Goal: Task Accomplishment & Management: Use online tool/utility

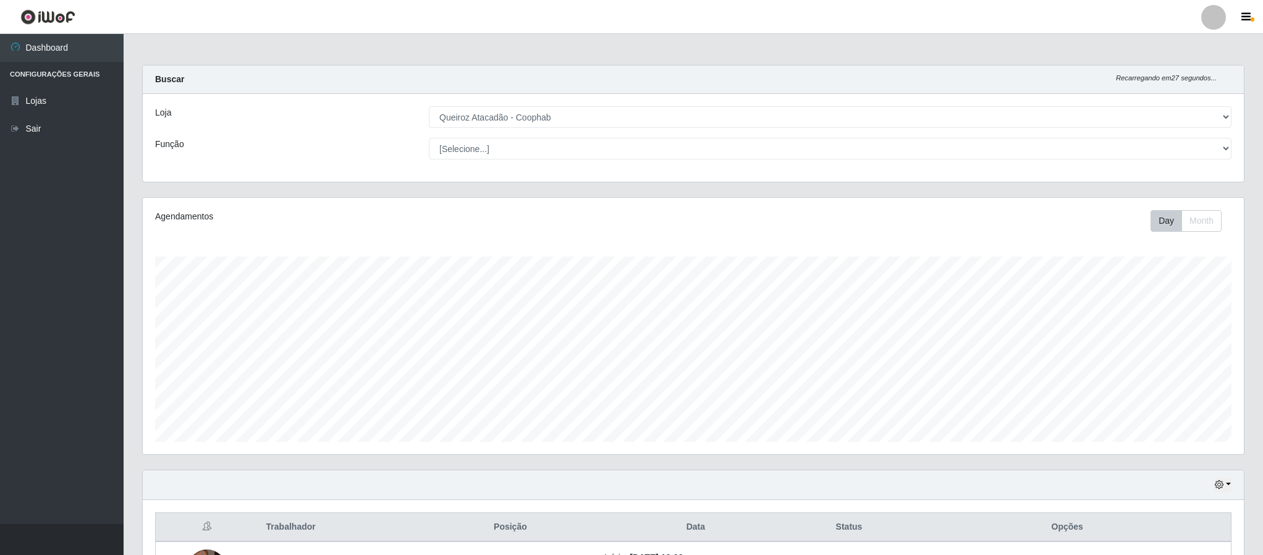
select select "463"
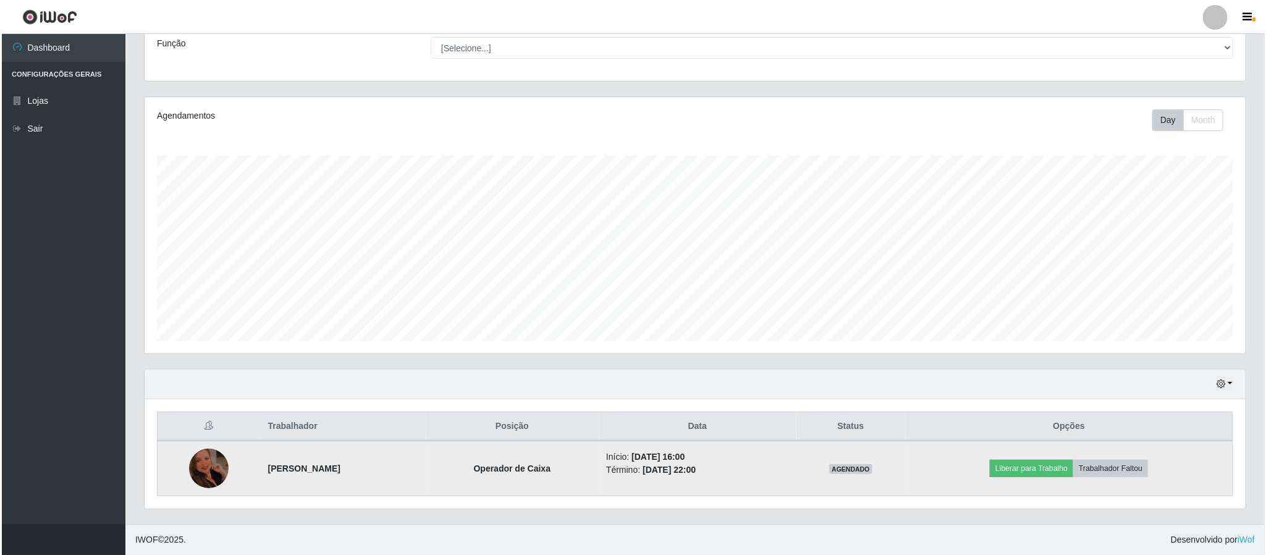
scroll to position [258, 1100]
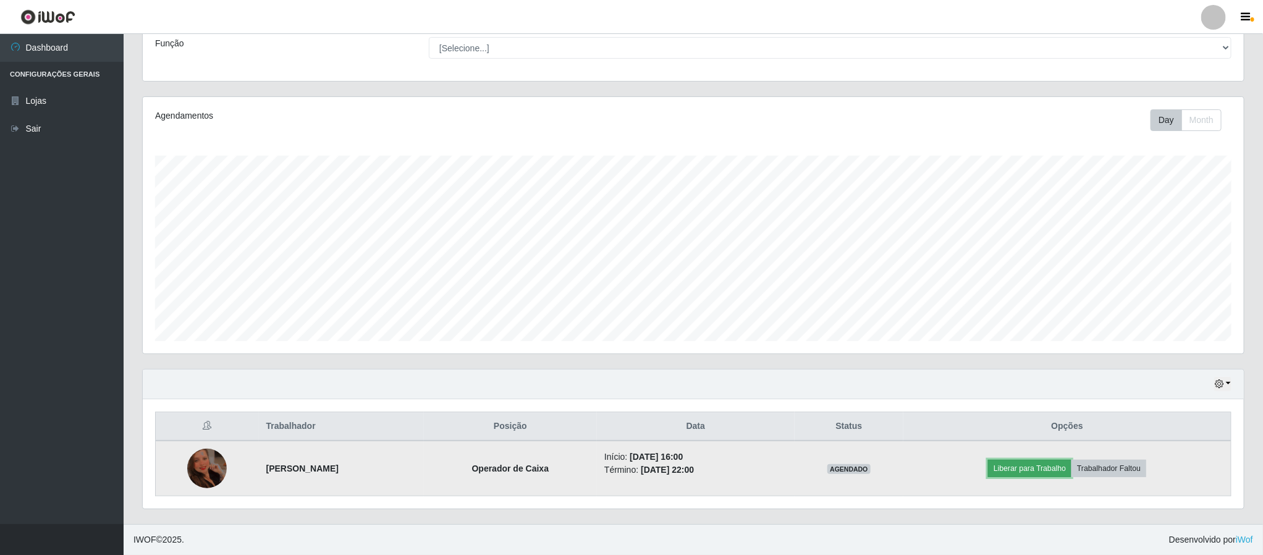
click at [1023, 469] on button "Liberar para Trabalho" at bounding box center [1029, 468] width 83 height 17
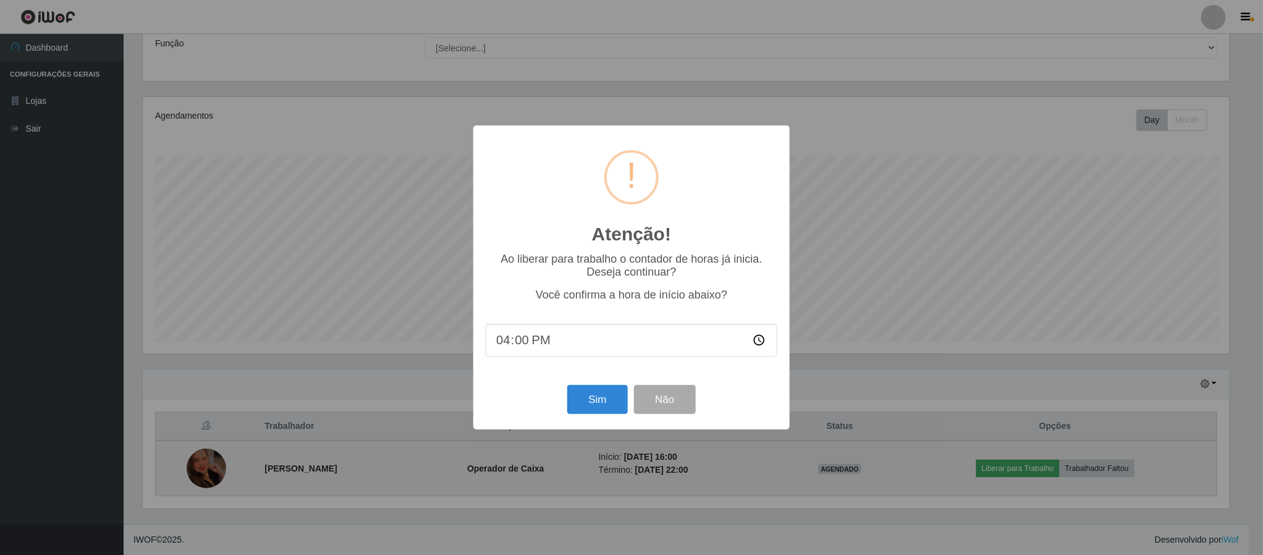
scroll to position [258, 1090]
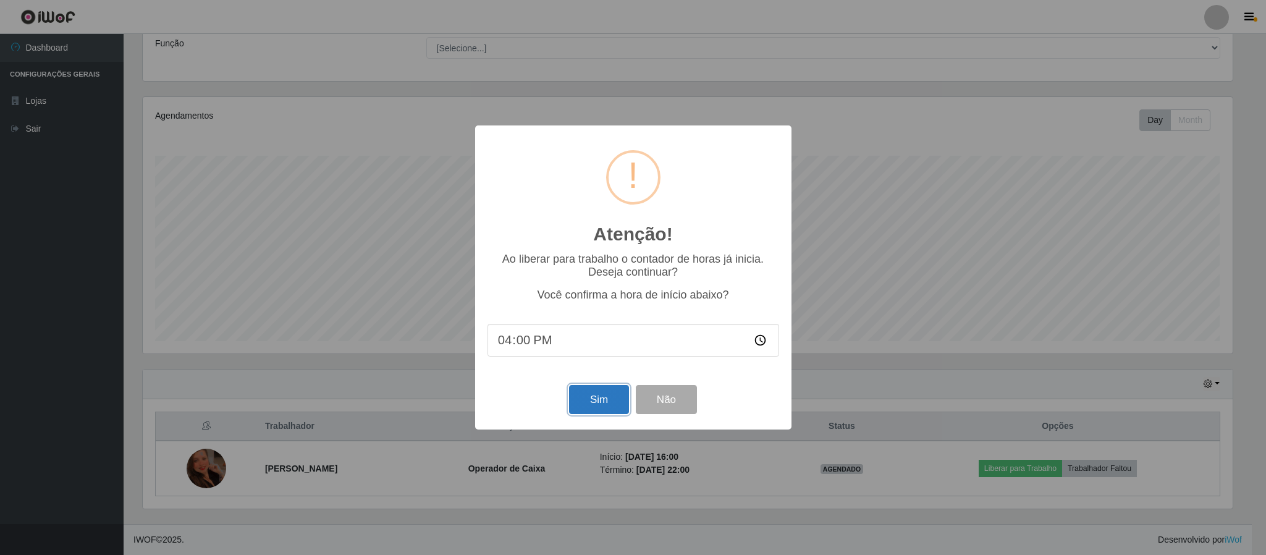
click at [594, 395] on button "Sim" at bounding box center [599, 399] width 60 height 29
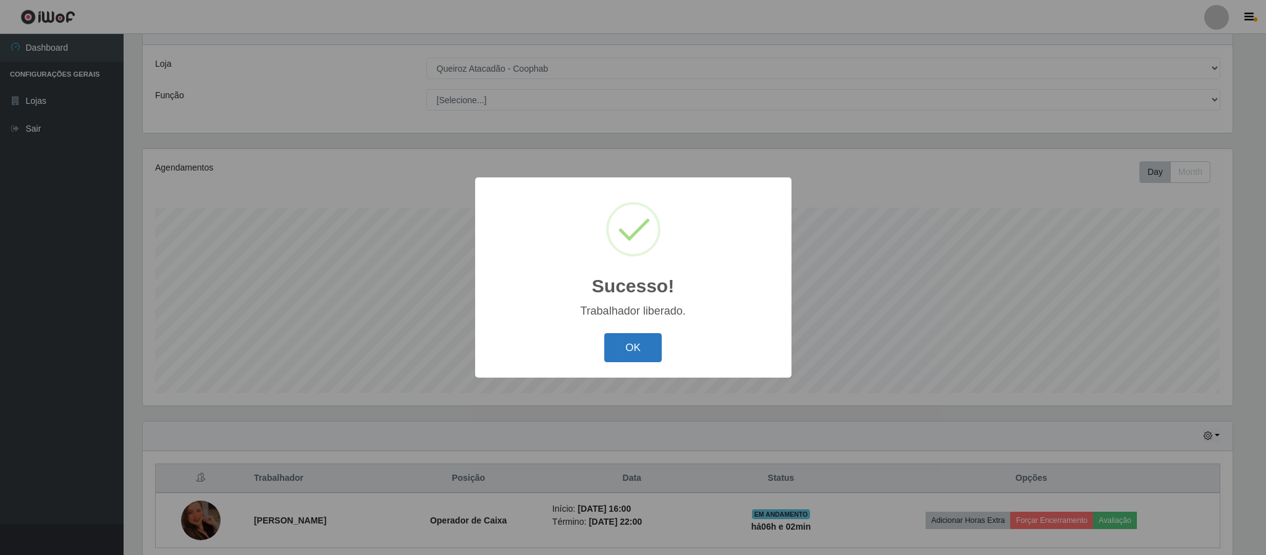
click at [632, 352] on button "OK" at bounding box center [632, 347] width 57 height 29
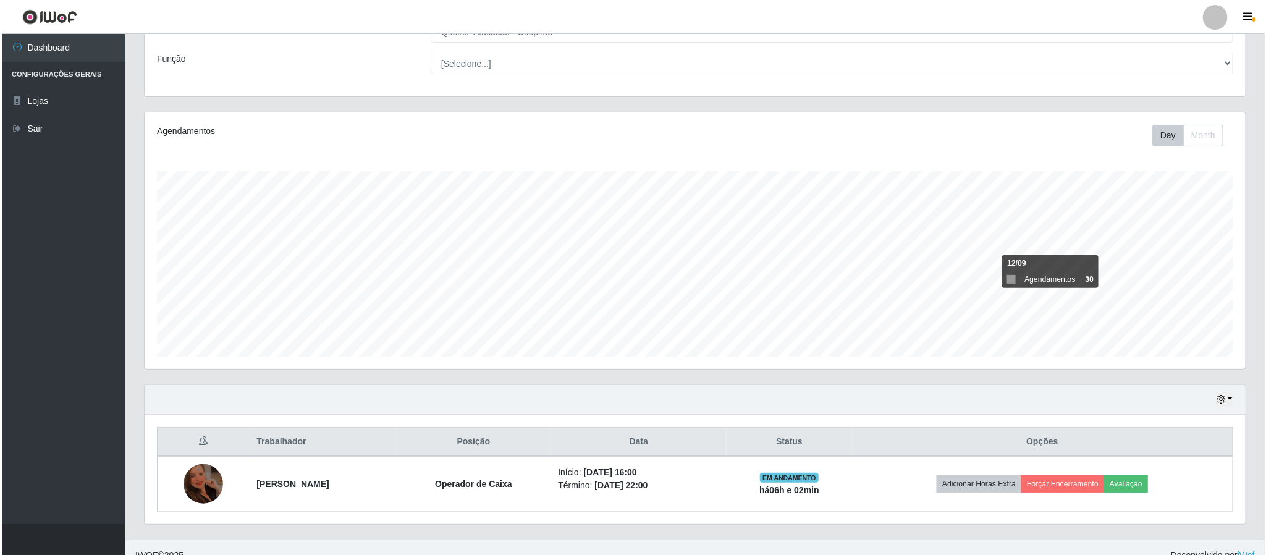
scroll to position [104, 0]
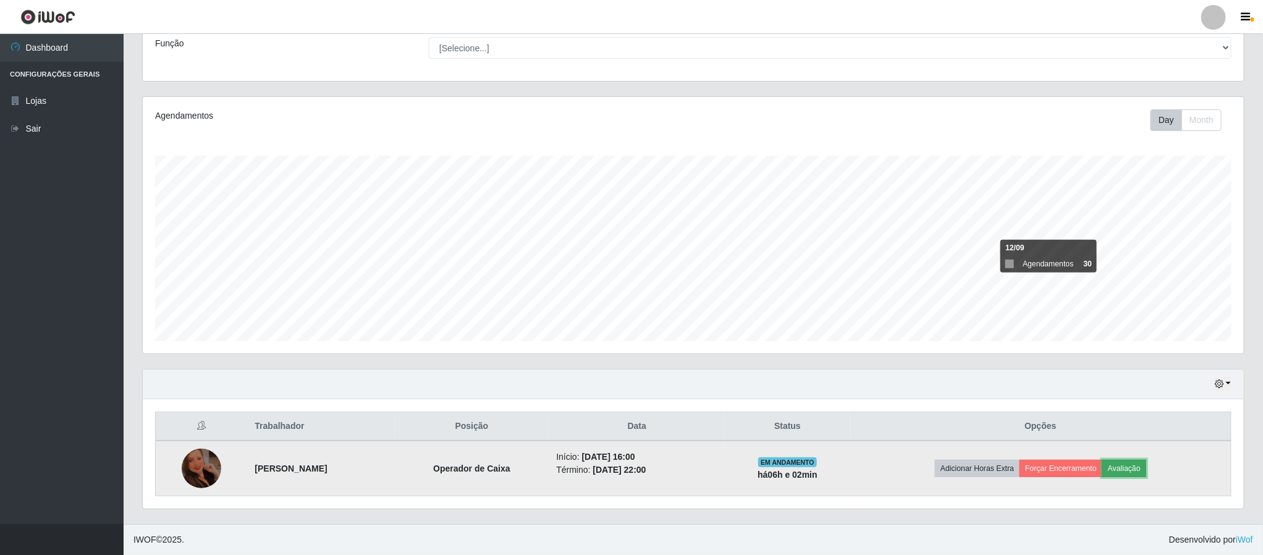
click at [1134, 464] on button "Avaliação" at bounding box center [1124, 468] width 44 height 17
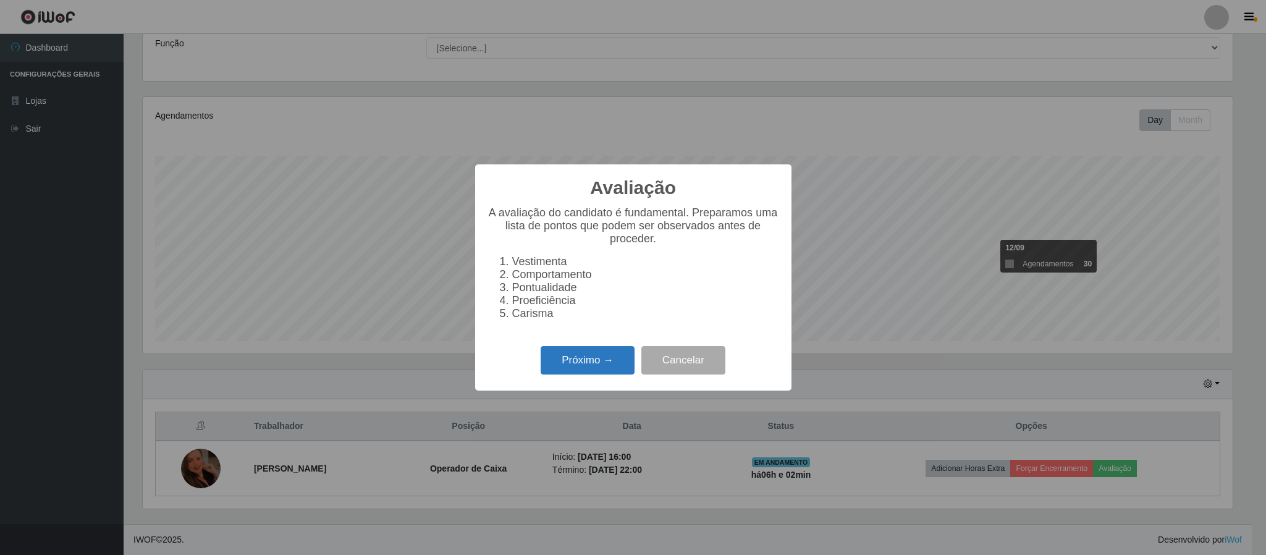
click at [575, 373] on button "Próximo →" at bounding box center [588, 360] width 94 height 29
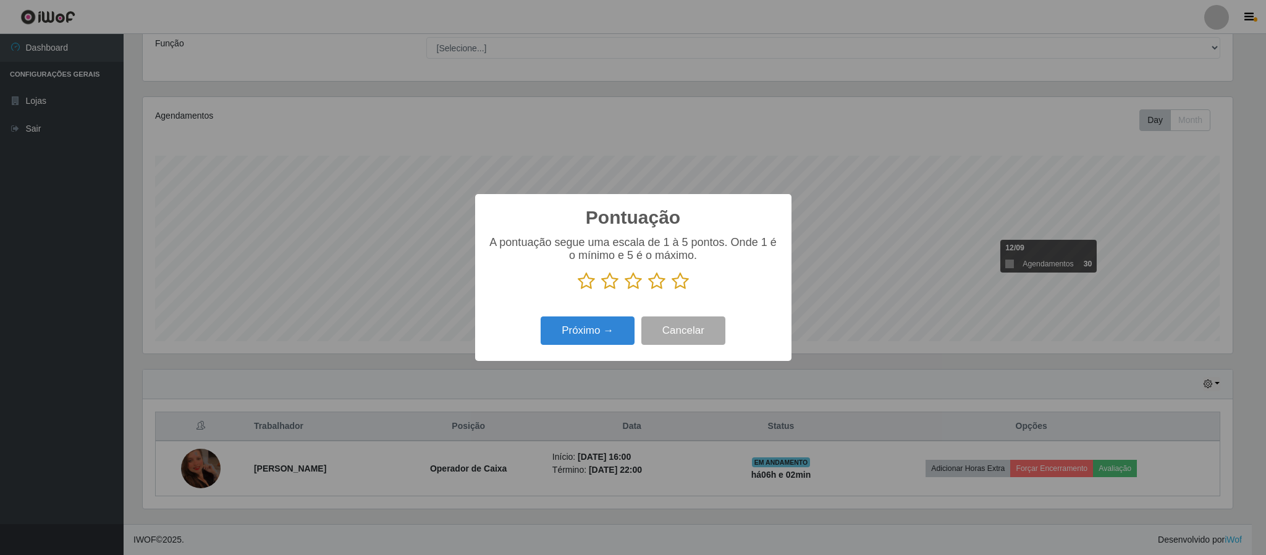
scroll to position [617544, 616712]
click at [682, 280] on icon at bounding box center [680, 281] width 17 height 19
click at [672, 290] on input "radio" at bounding box center [672, 290] width 0 height 0
click at [590, 322] on button "Próximo →" at bounding box center [588, 330] width 94 height 29
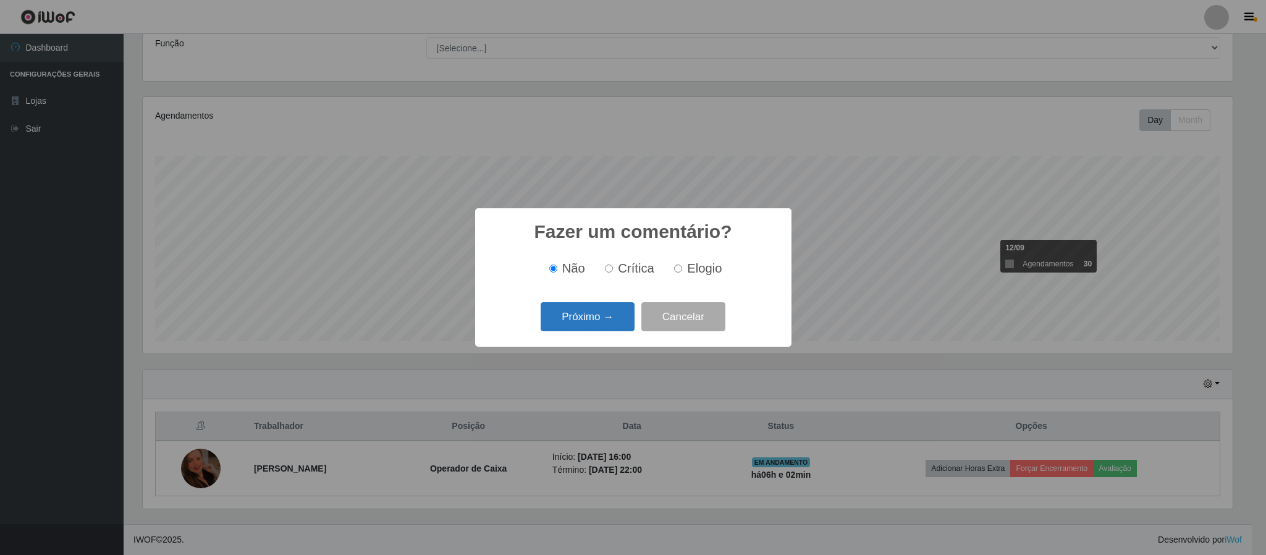
click at [593, 314] on button "Próximo →" at bounding box center [588, 316] width 94 height 29
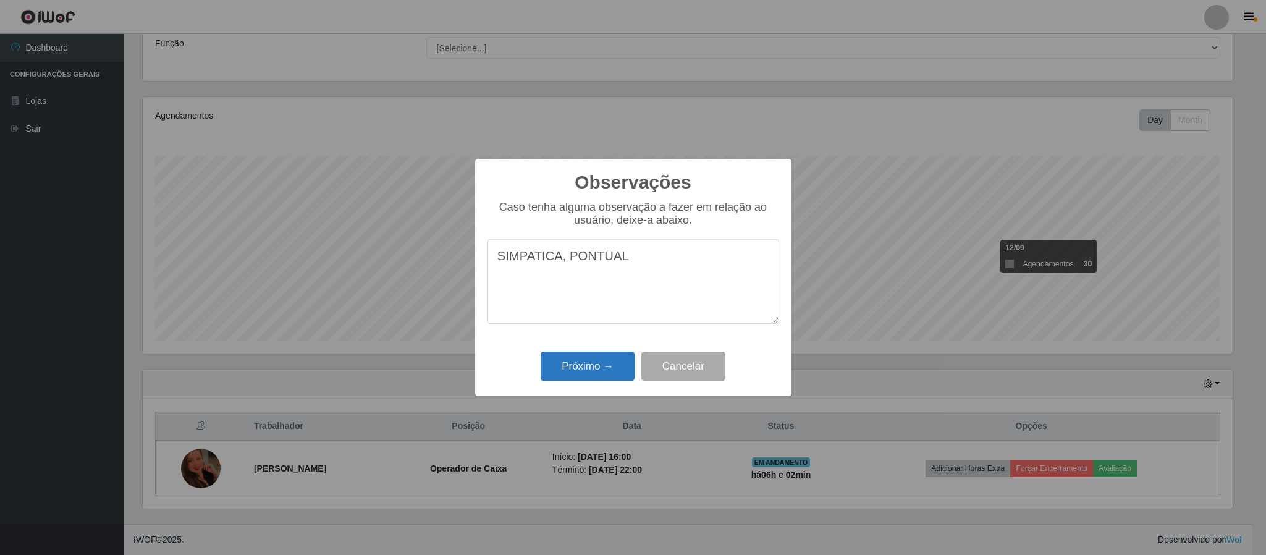
type textarea "SIMPATICA, PONTUAL"
drag, startPoint x: 597, startPoint y: 368, endPoint x: 599, endPoint y: 354, distance: 13.8
click at [599, 354] on button "Próximo →" at bounding box center [588, 366] width 94 height 29
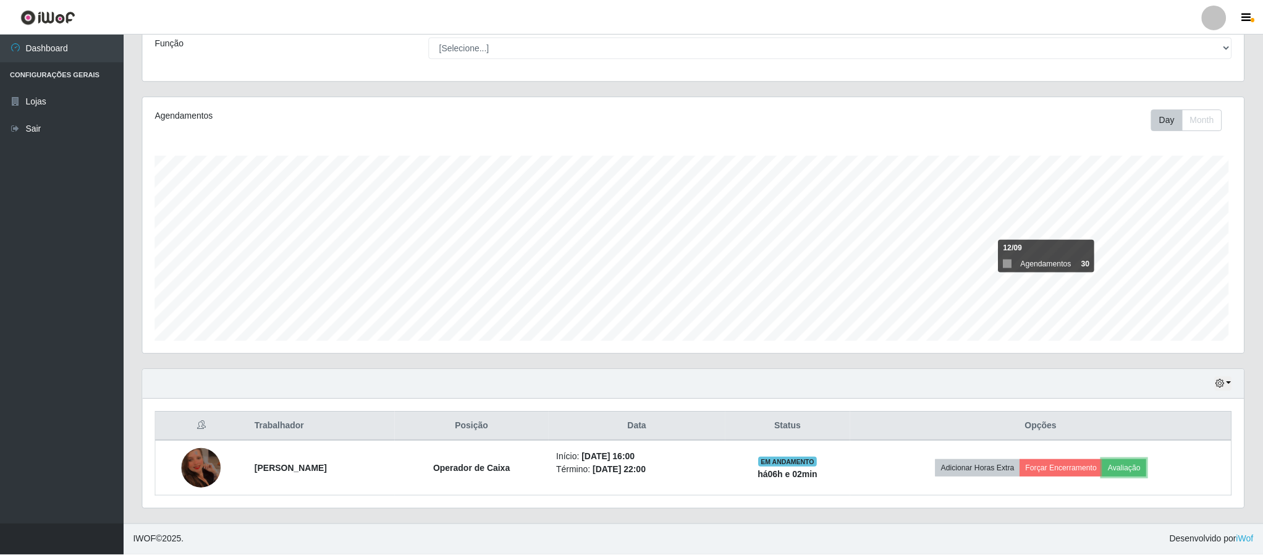
scroll to position [258, 1100]
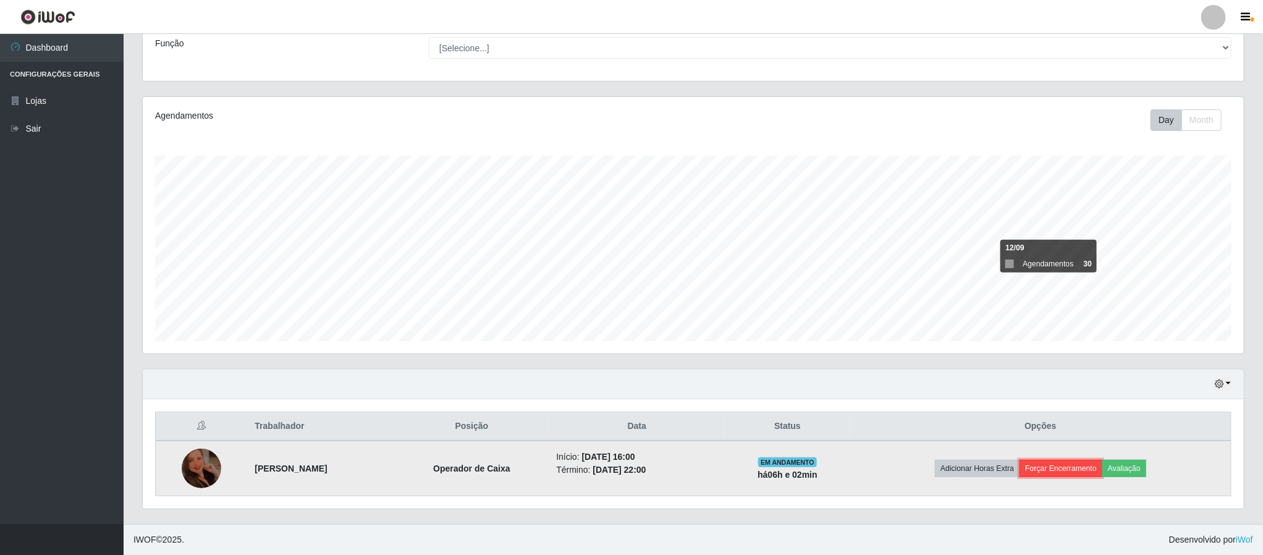
click at [1074, 467] on button "Forçar Encerramento" at bounding box center [1060, 468] width 83 height 17
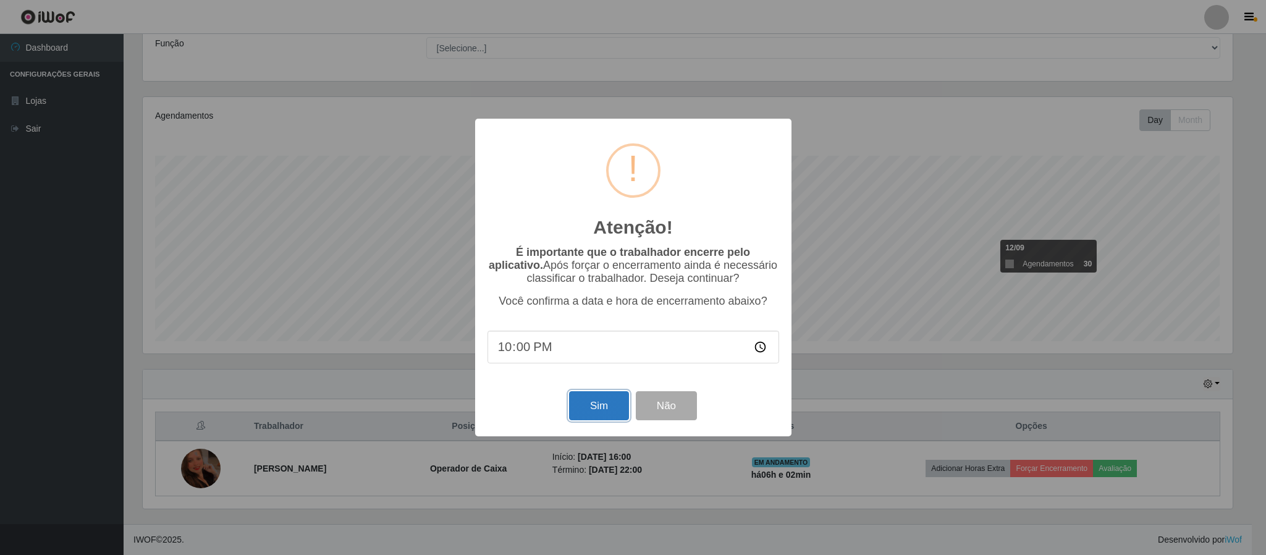
click at [599, 408] on button "Sim" at bounding box center [599, 405] width 60 height 29
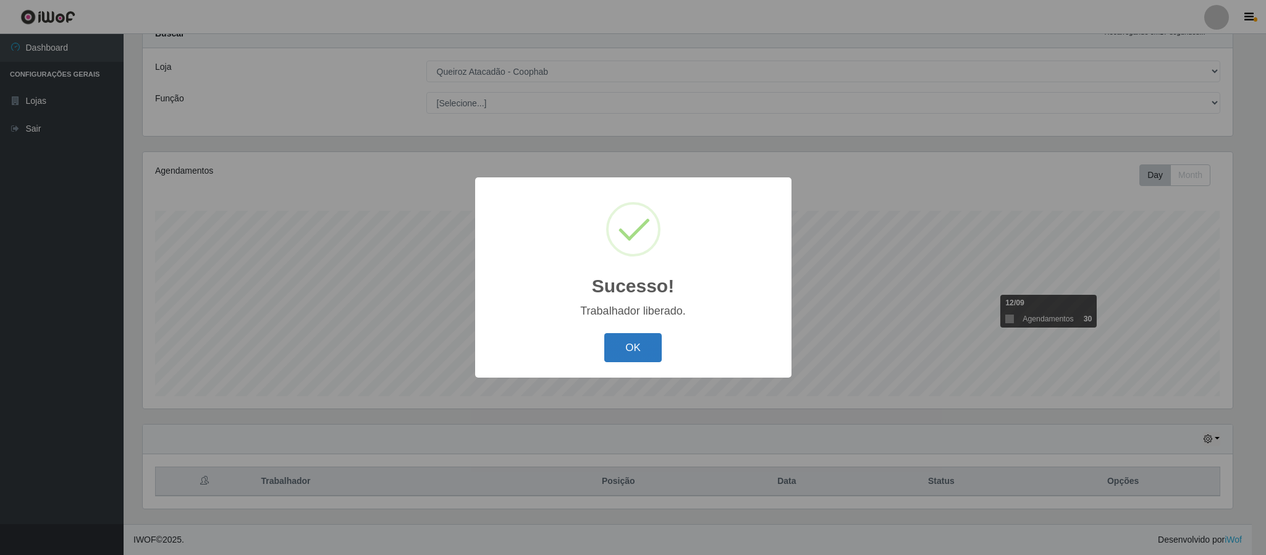
click at [636, 347] on button "OK" at bounding box center [632, 347] width 57 height 29
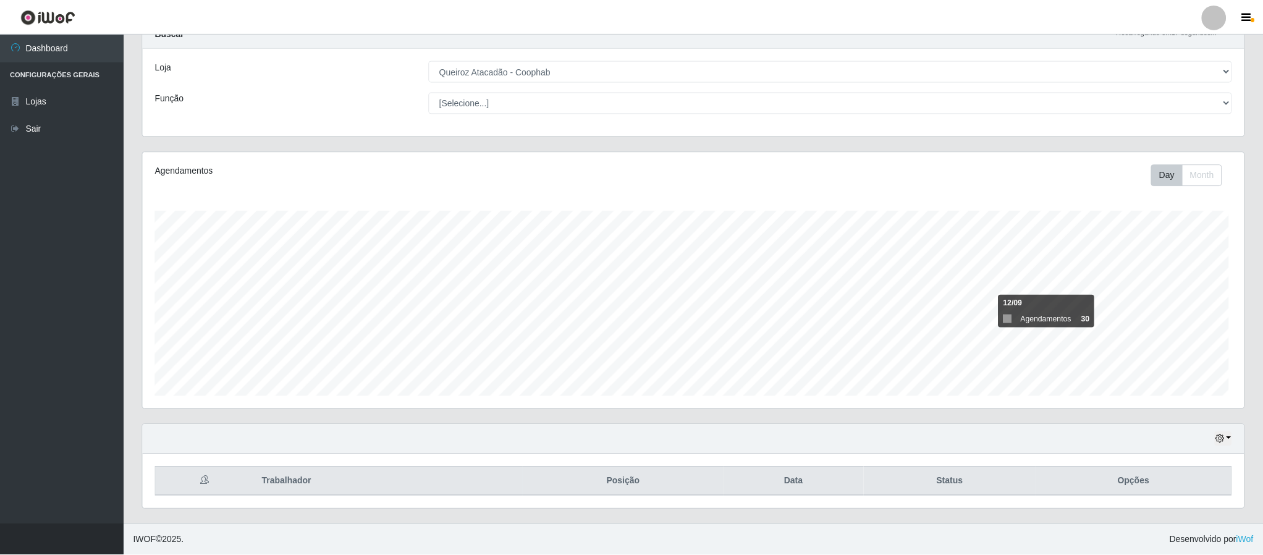
scroll to position [258, 1100]
click at [1218, 24] on div at bounding box center [1213, 17] width 25 height 25
click at [1164, 93] on button "Sair" at bounding box center [1189, 95] width 111 height 25
